Goal: Find specific page/section: Find specific page/section

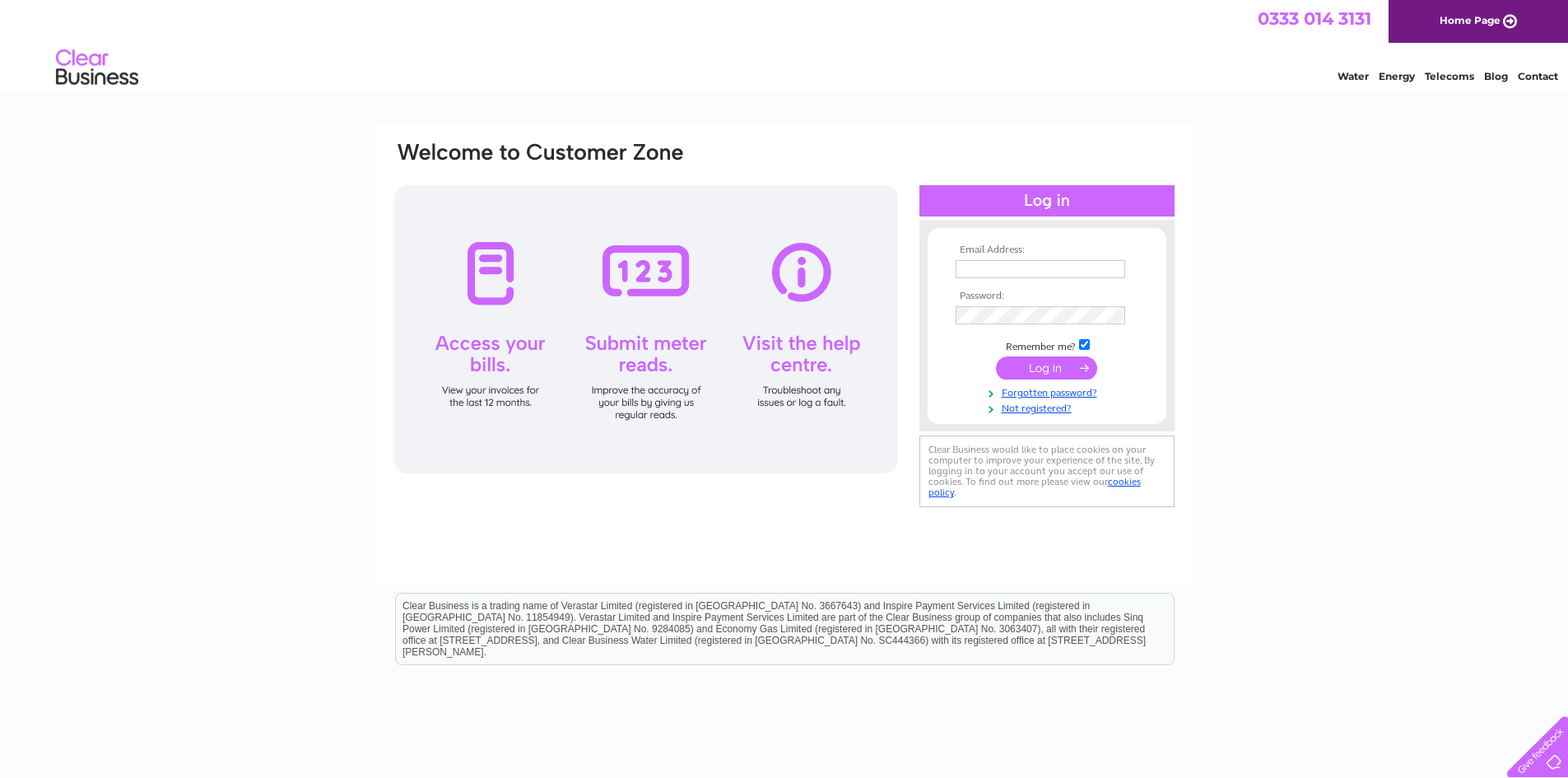
click at [1009, 261] on input "text" at bounding box center [1041, 270] width 170 height 18
type input "sales@homeworx.uk.com"
click at [1056, 374] on input "submit" at bounding box center [1046, 368] width 101 height 23
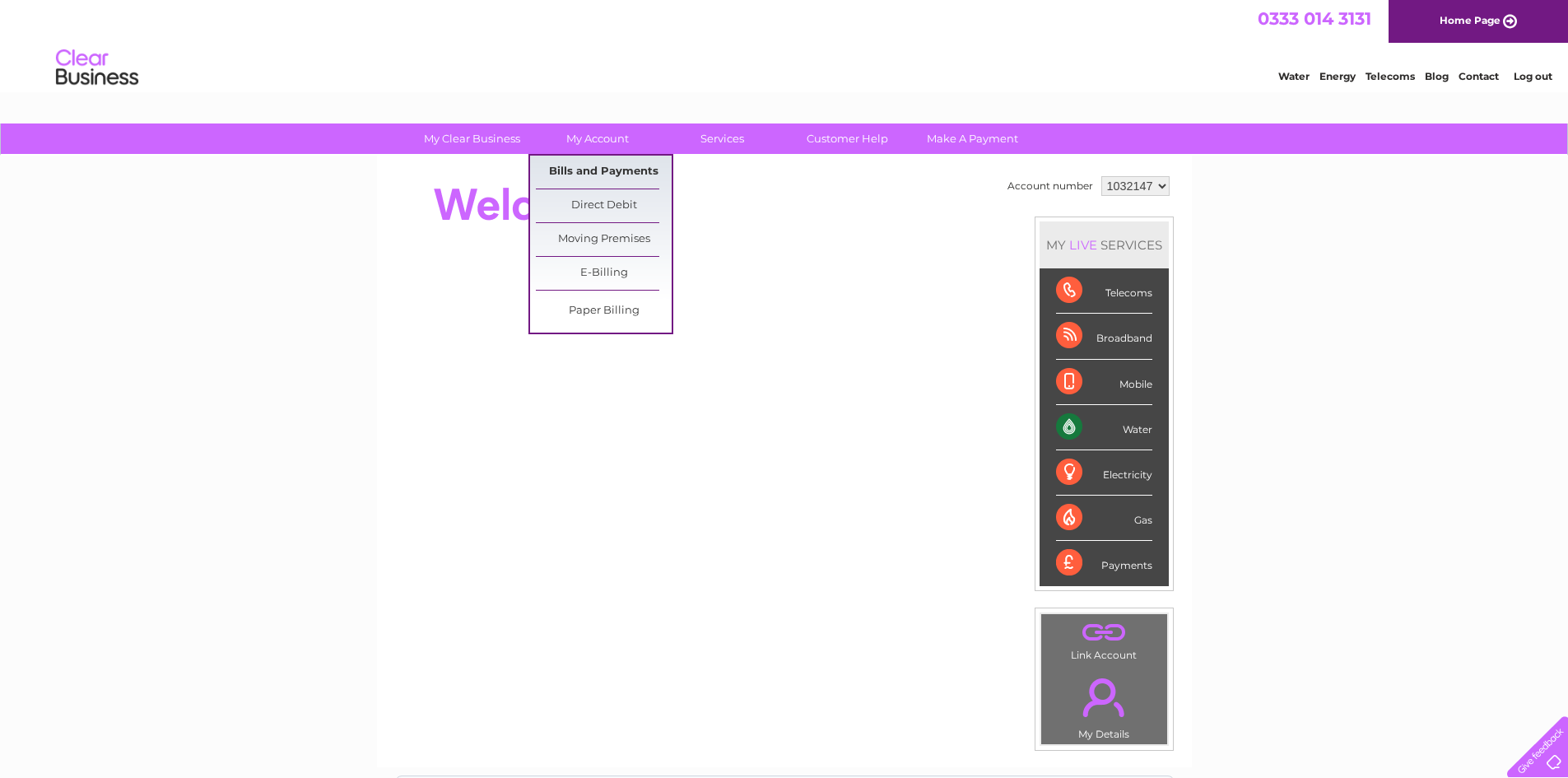
click at [603, 164] on link "Bills and Payments" at bounding box center [604, 172] width 136 height 33
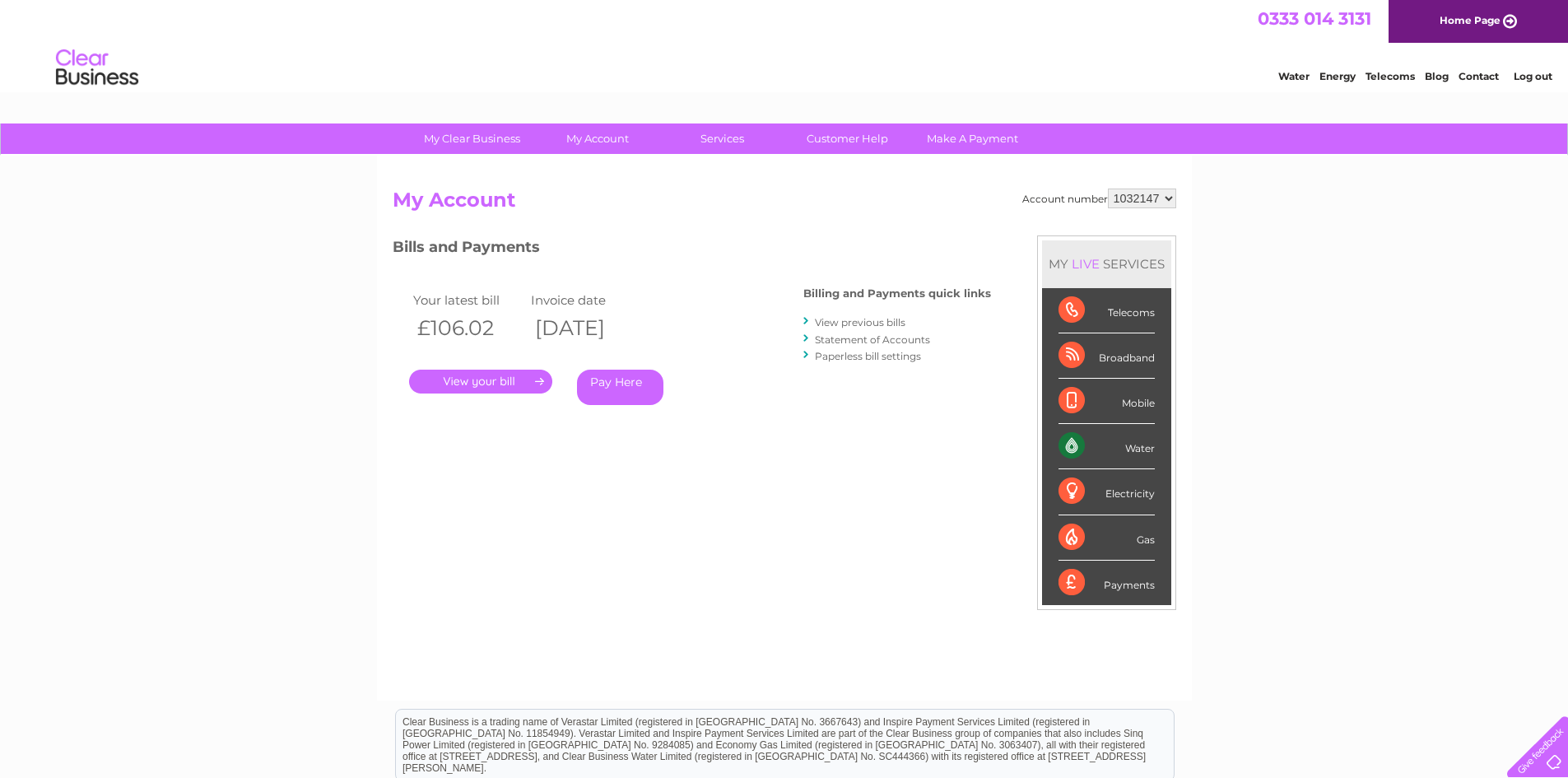
click at [483, 387] on link "." at bounding box center [480, 382] width 143 height 24
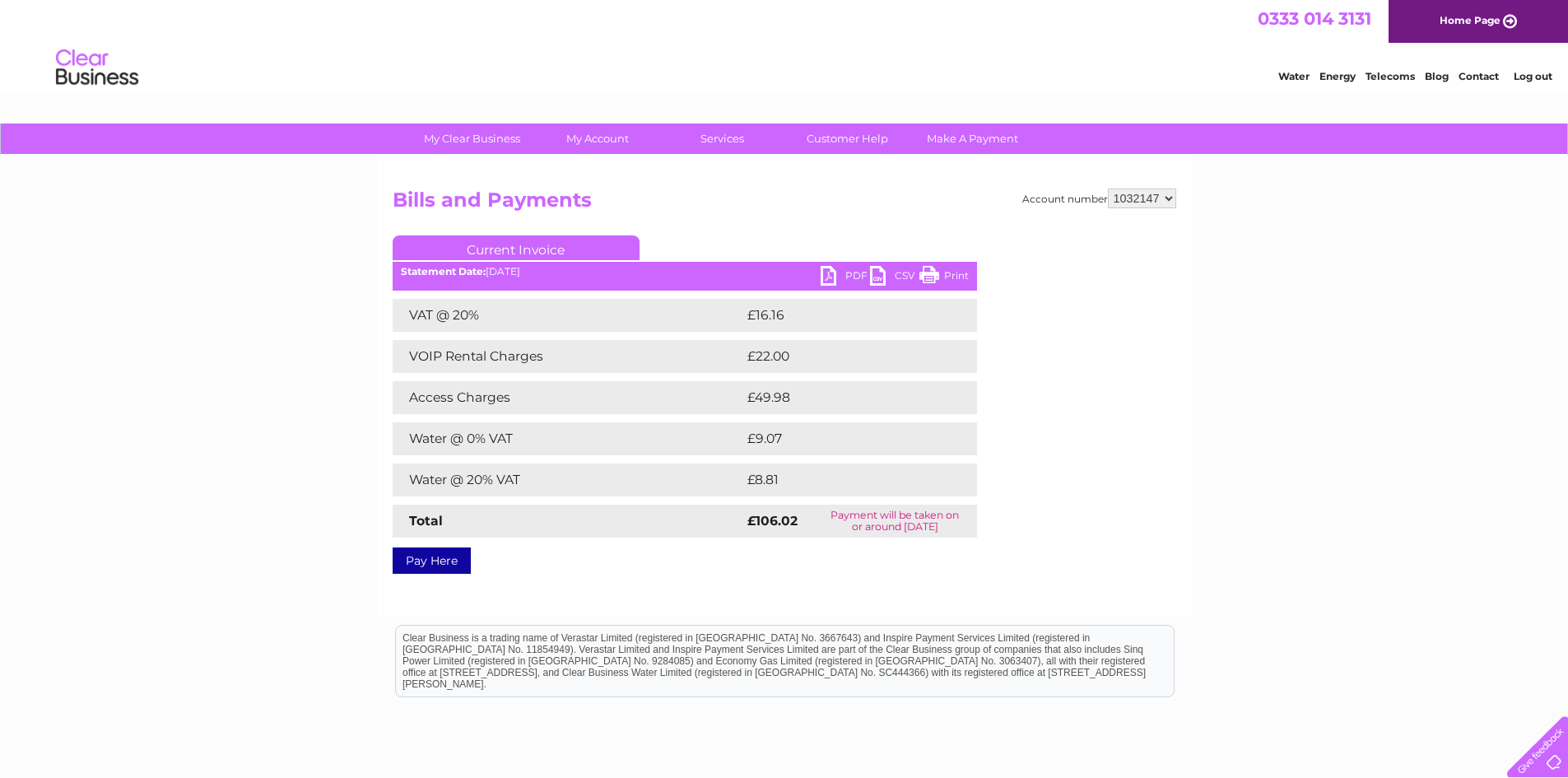
click at [838, 275] on link "PDF" at bounding box center [845, 278] width 49 height 24
